Goal: Communication & Community: Answer question/provide support

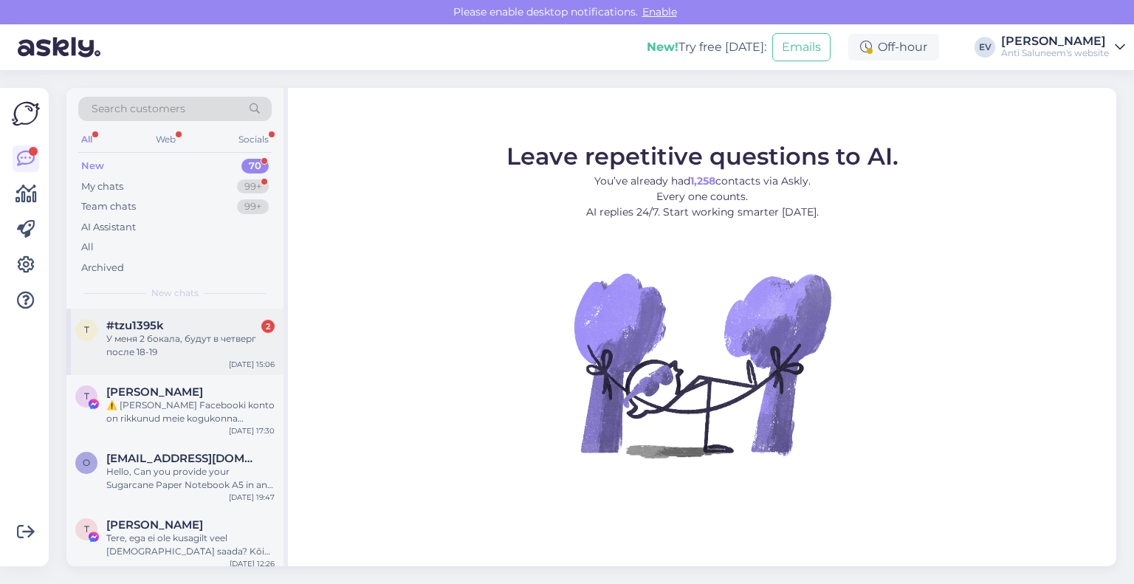
click at [189, 343] on div "У меня 2 бокала, будут в четверг после 18-19" at bounding box center [190, 345] width 168 height 27
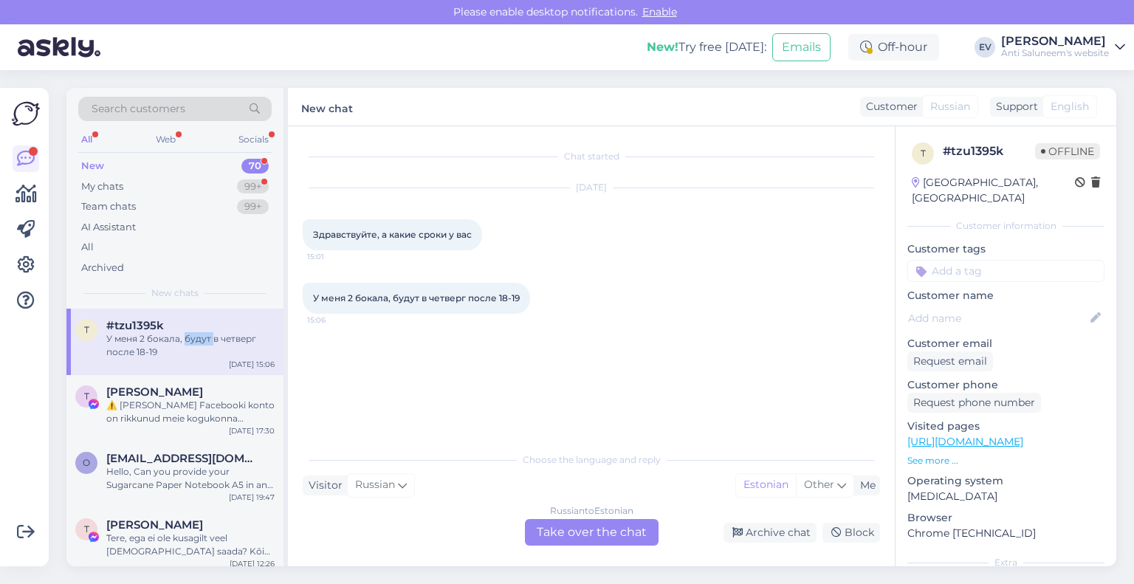
click at [189, 343] on div "У меня 2 бокала, будут в четверг после 18-19" at bounding box center [190, 345] width 168 height 27
click at [615, 539] on div "Russian to Estonian Take over the chat" at bounding box center [592, 532] width 134 height 27
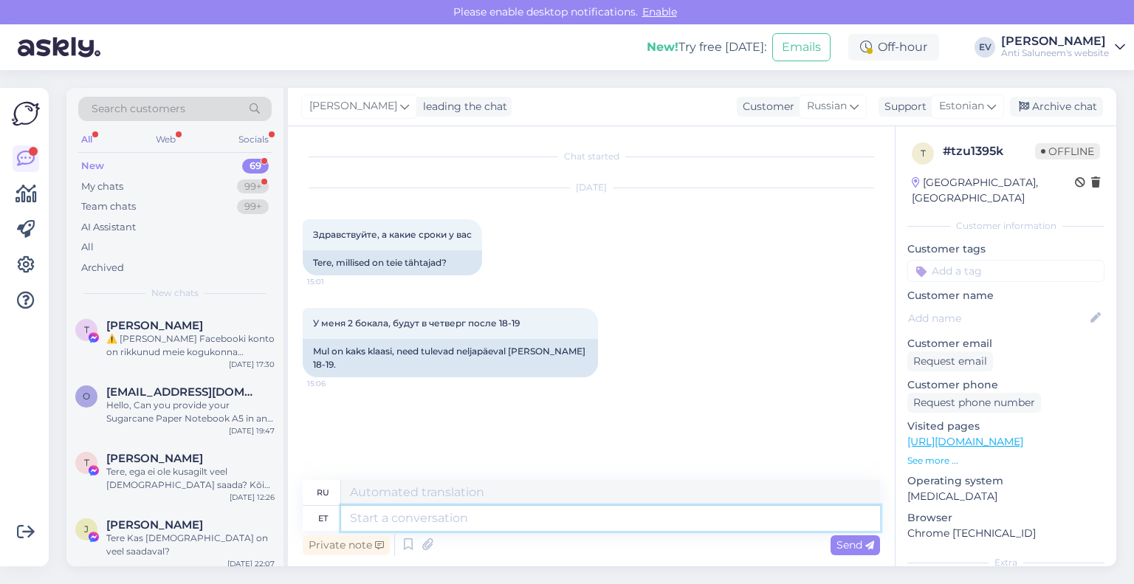
click at [573, 525] on textarea at bounding box center [610, 518] width 539 height 25
type textarea "Tere"
type textarea "Привет"
type textarea "Tere!"
type textarea "Привет!"
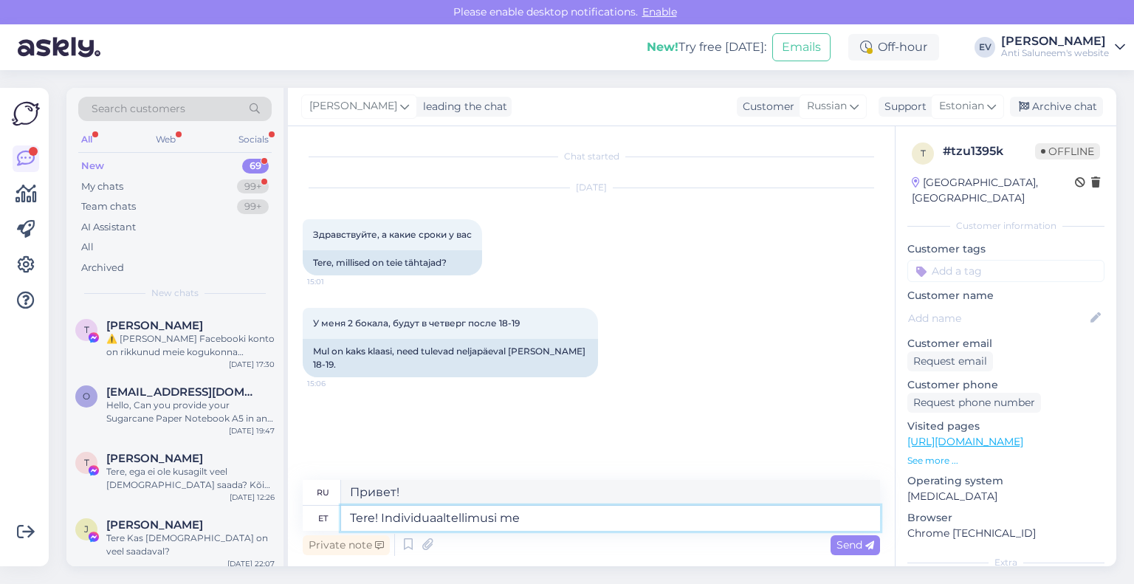
type textarea "Tere! Individuaaltellimusi me"
type textarea "Здравствуйте! Индивидуальные заказы."
type textarea "Tere! Individuaaltellimusi me ei"
type textarea "Здравствуйте! Принимаем индивидуальные заказы."
type textarea "Tere! Individuaaltellimusi me ei t"
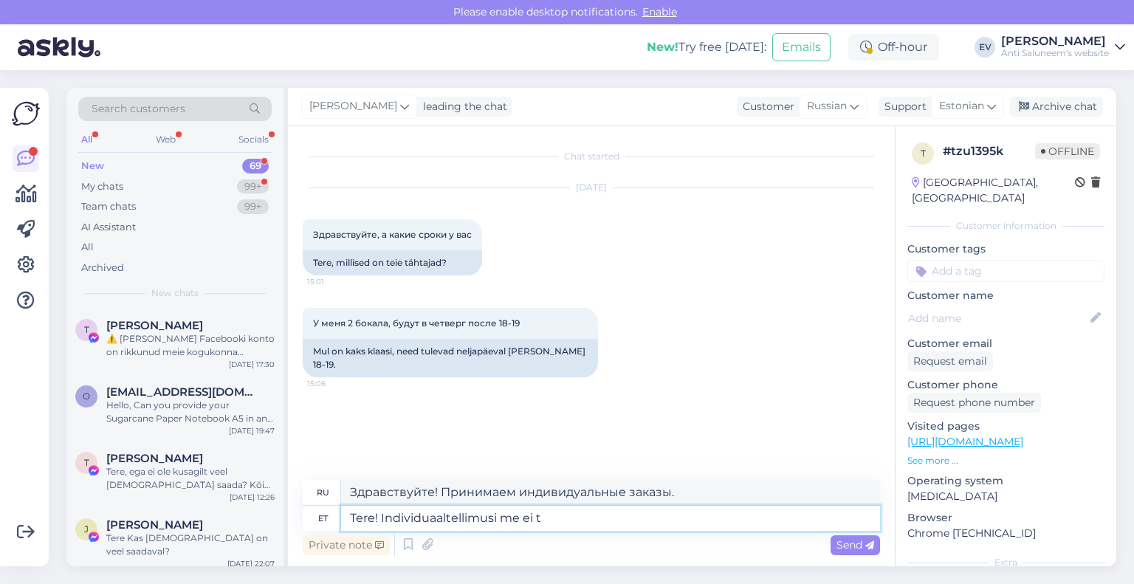
type textarea "Здравствуйте! Мы не принимаем индивидуальные заказы."
type textarea "Tere! Individuaaltellimusi me ei täida."
type textarea "Здравствуйте! Мы не выполняем индивидуальные заказы."
type textarea "Tere! Individuaaltellimusi me ei täida."
click at [856, 543] on span "Send" at bounding box center [855, 544] width 38 height 13
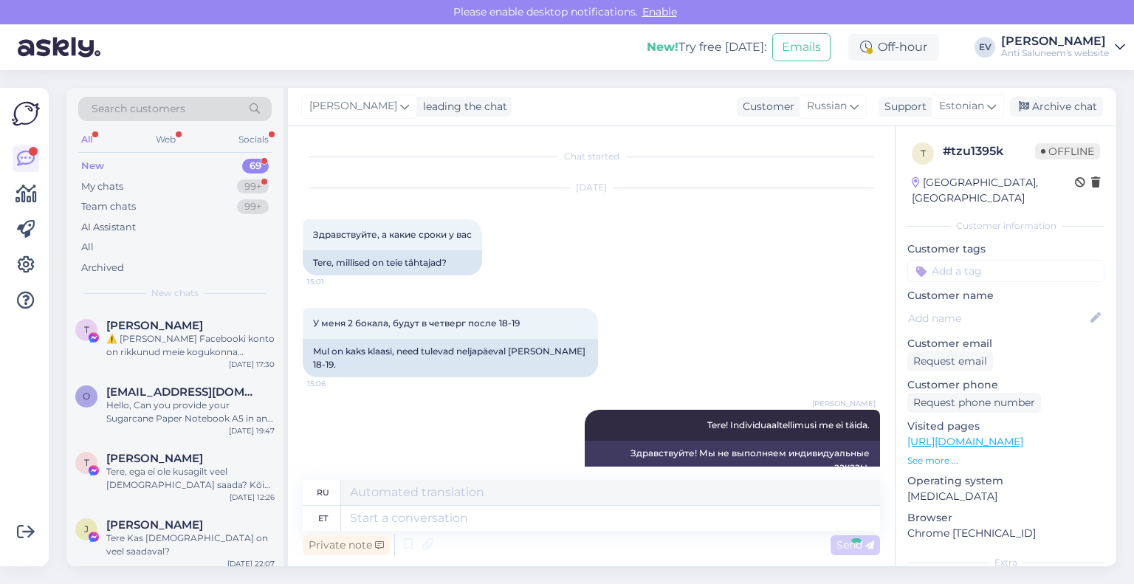
scroll to position [28, 0]
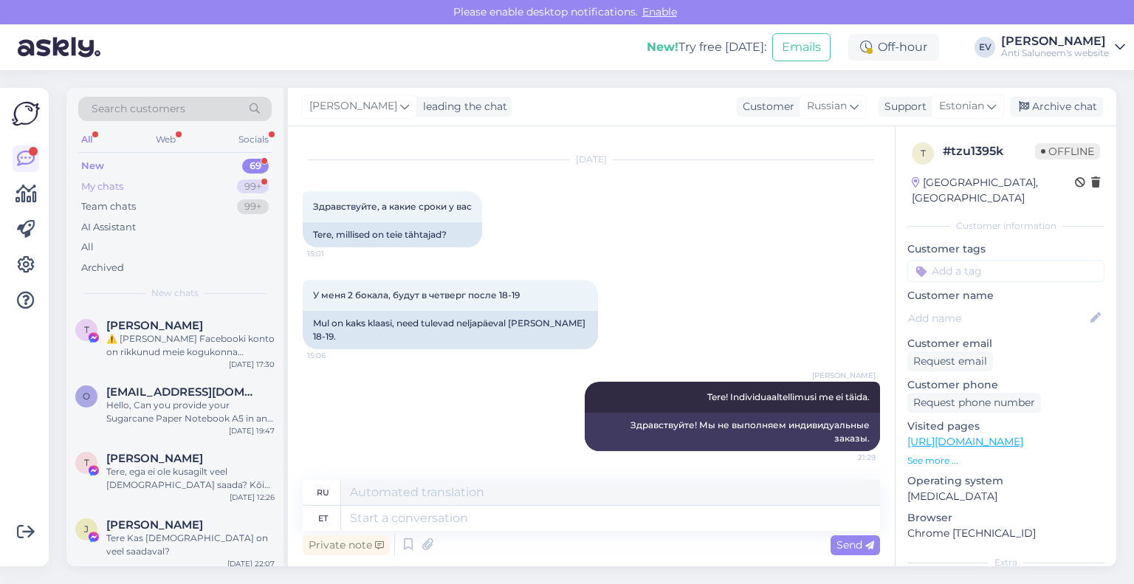
click at [215, 183] on div "My chats 99+" at bounding box center [174, 186] width 193 height 21
